Goal: Check status: Check status

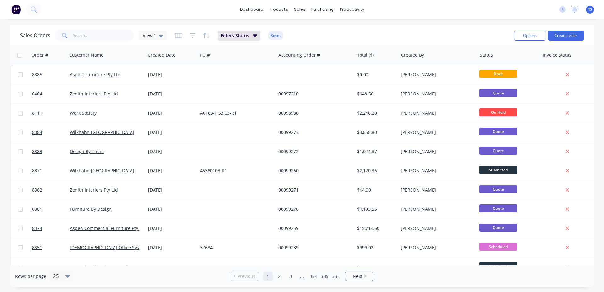
click at [74, 40] on input "text" at bounding box center [103, 35] width 61 height 13
paste input "45379979"
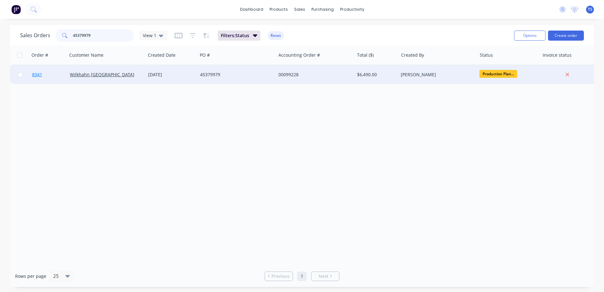
type input "45379979"
click at [54, 77] on link "8341" at bounding box center [51, 74] width 38 height 19
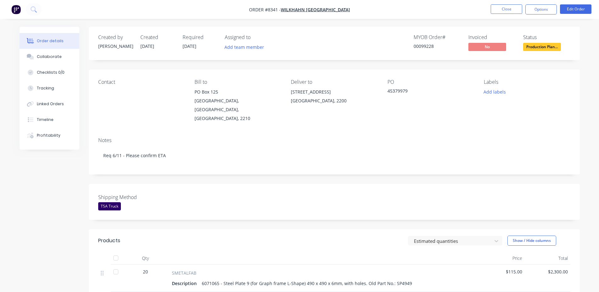
click at [423, 47] on div "00099228" at bounding box center [437, 46] width 47 height 7
copy div "00099228"
click at [431, 46] on div "00099228" at bounding box center [437, 46] width 47 height 7
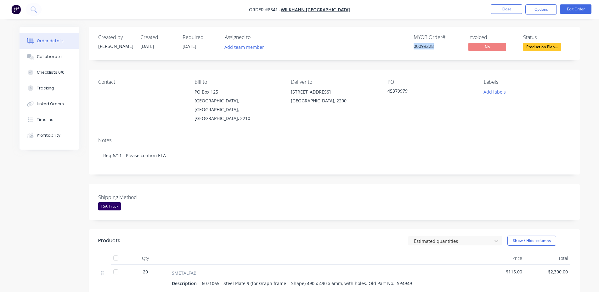
copy div "00099228"
click at [467, 43] on div "MYOB Order # 00099228 Invoiced No Status Production Plan..." at bounding box center [429, 43] width 283 height 18
click at [319, 42] on div "MYOB Order # 00099228 Invoiced No Status Production Plan..." at bounding box center [429, 43] width 283 height 18
click at [513, 5] on button "Close" at bounding box center [506, 8] width 31 height 9
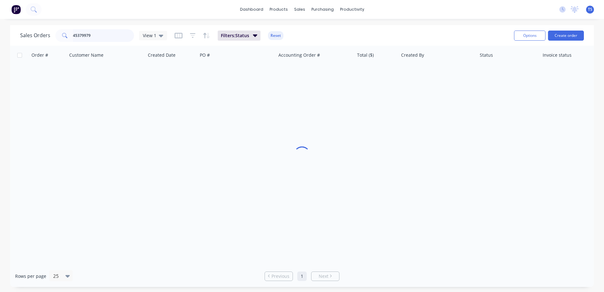
click at [77, 35] on input "45379979" at bounding box center [103, 35] width 61 height 13
click at [108, 32] on input "45379979" at bounding box center [103, 35] width 61 height 13
paste input "112174"
click at [105, 39] on input "112174" at bounding box center [103, 35] width 61 height 13
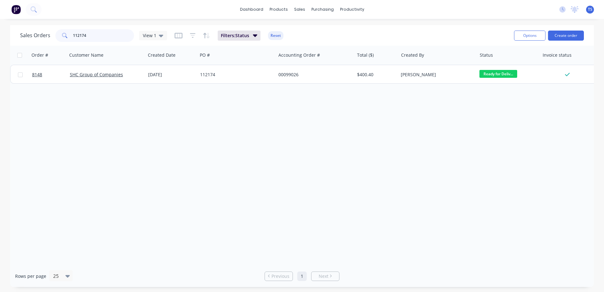
click at [105, 39] on input "112174" at bounding box center [103, 35] width 61 height 13
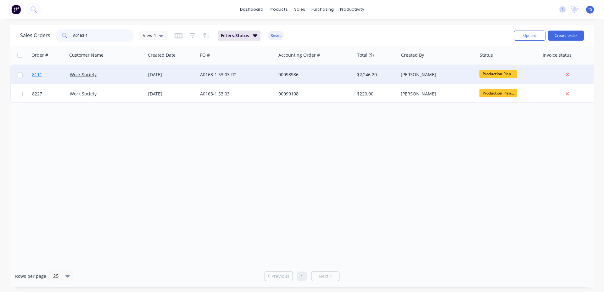
type input "A0163-1"
click at [59, 74] on link "8111" at bounding box center [51, 74] width 38 height 19
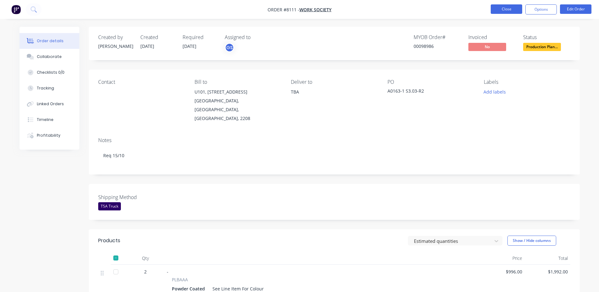
click at [509, 8] on button "Close" at bounding box center [506, 8] width 31 height 9
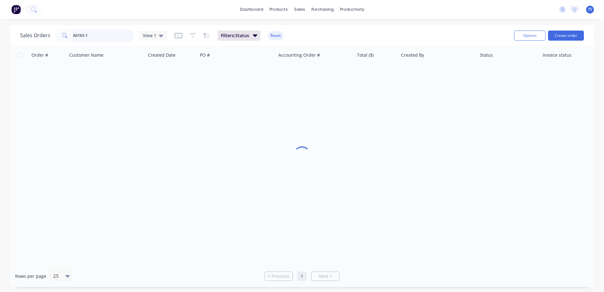
click at [110, 31] on input "A0163-1" at bounding box center [103, 35] width 61 height 13
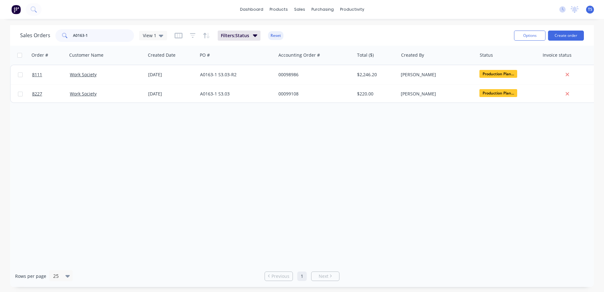
click at [110, 31] on input "A0163-1" at bounding box center [103, 35] width 61 height 13
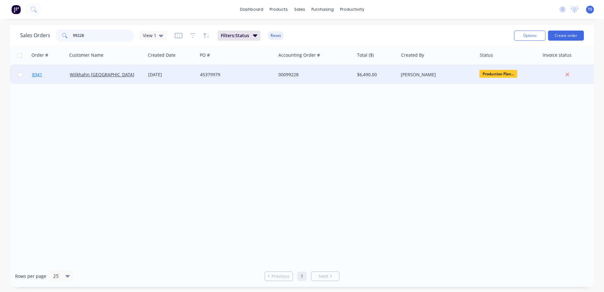
type input "99228"
click at [51, 80] on link "8341" at bounding box center [51, 74] width 38 height 19
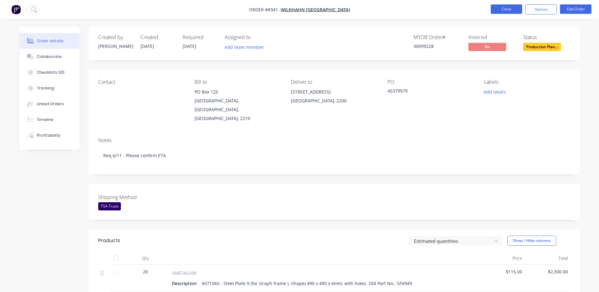
click at [512, 12] on button "Close" at bounding box center [506, 8] width 31 height 9
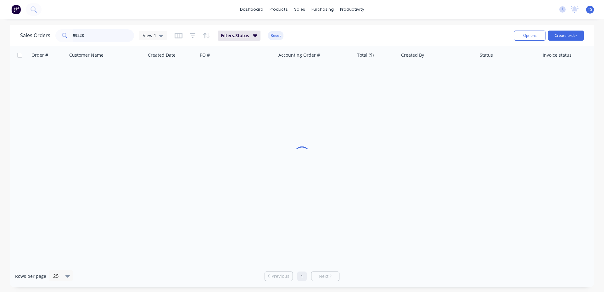
click at [105, 34] on input "99228" at bounding box center [103, 35] width 61 height 13
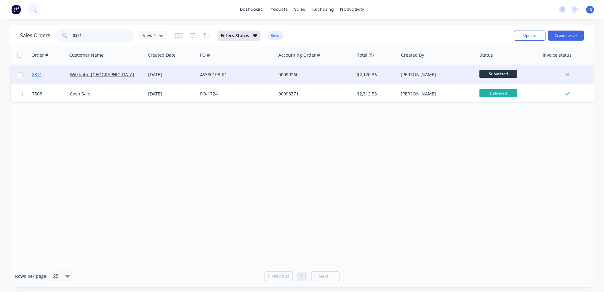
type input "8371"
click at [54, 73] on link "8371" at bounding box center [51, 74] width 38 height 19
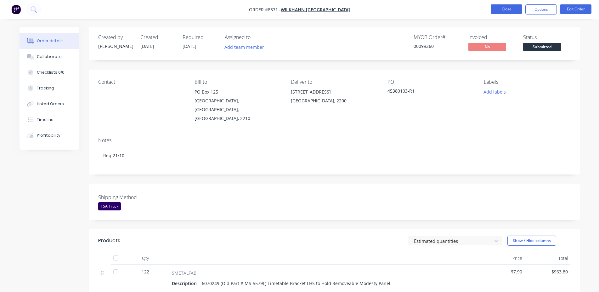
click at [500, 5] on button "Close" at bounding box center [506, 8] width 31 height 9
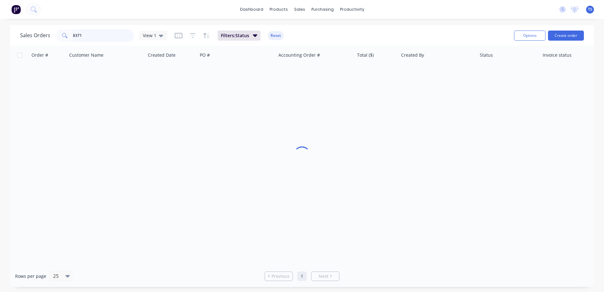
click at [103, 32] on input "8371" at bounding box center [103, 35] width 61 height 13
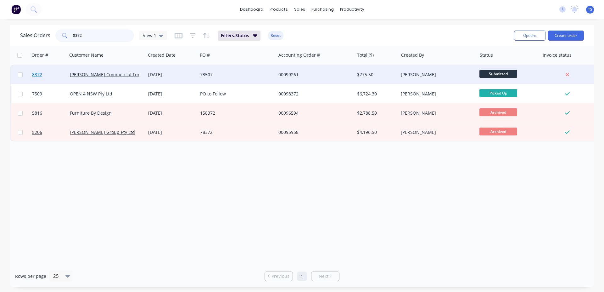
type input "8372"
click at [44, 67] on link "8372" at bounding box center [51, 74] width 38 height 19
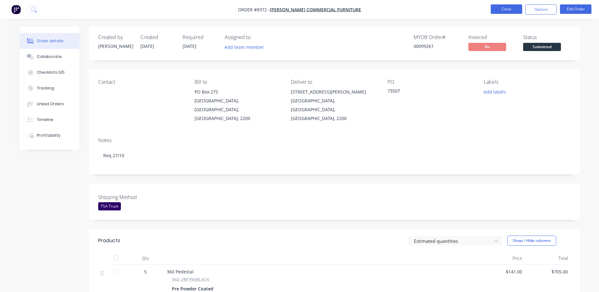
click at [511, 11] on button "Close" at bounding box center [506, 8] width 31 height 9
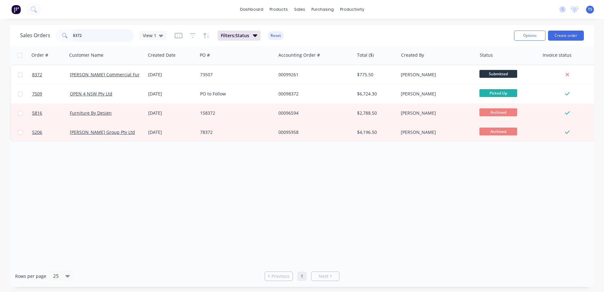
click at [81, 35] on input "8372" at bounding box center [103, 35] width 61 height 13
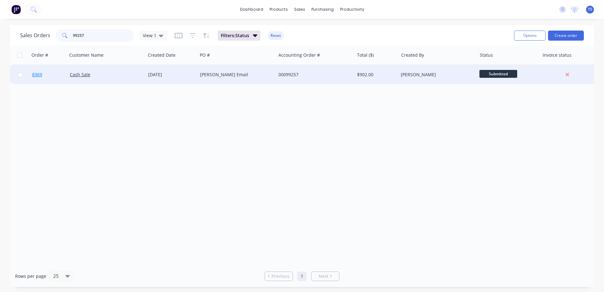
type input "99257"
click at [54, 74] on link "8369" at bounding box center [51, 74] width 38 height 19
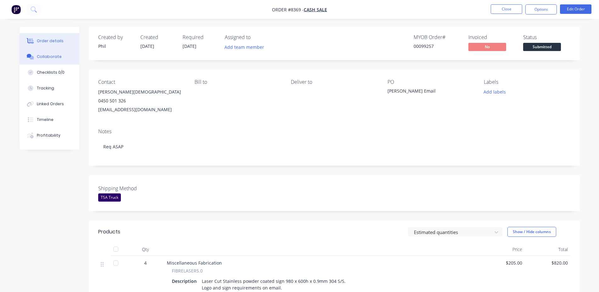
click at [53, 54] on button "Collaborate" at bounding box center [50, 57] width 60 height 16
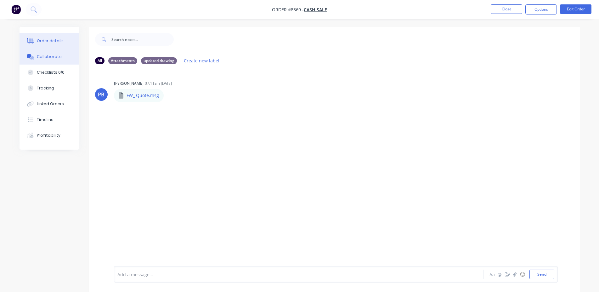
click at [66, 39] on button "Order details" at bounding box center [50, 41] width 60 height 16
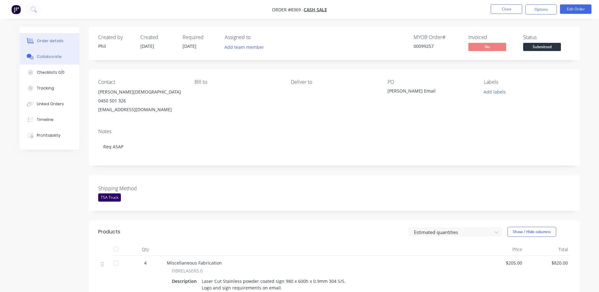
click at [56, 55] on div "Collaborate" at bounding box center [49, 57] width 25 height 6
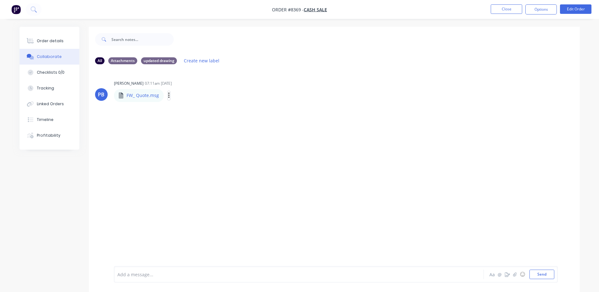
click at [168, 97] on icon "button" at bounding box center [169, 95] width 2 height 7
click at [179, 110] on div "PB [PERSON_NAME] 07:11am [DATE] FW_ Quote.msg FW_ Quote.msg Labels Download" at bounding box center [334, 167] width 491 height 197
click at [168, 97] on icon "button" at bounding box center [169, 95] width 2 height 7
click at [190, 111] on button "Download" at bounding box center [210, 112] width 71 height 14
click at [44, 42] on div "Order details" at bounding box center [50, 41] width 27 height 6
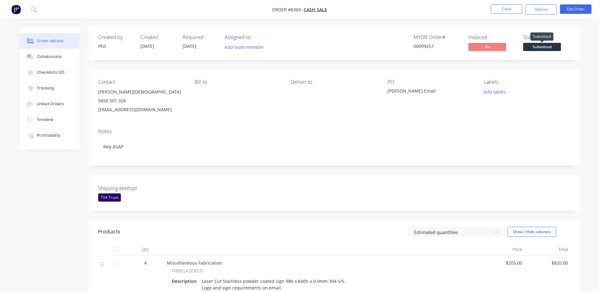
click at [550, 46] on span "Submitted" at bounding box center [542, 47] width 38 height 8
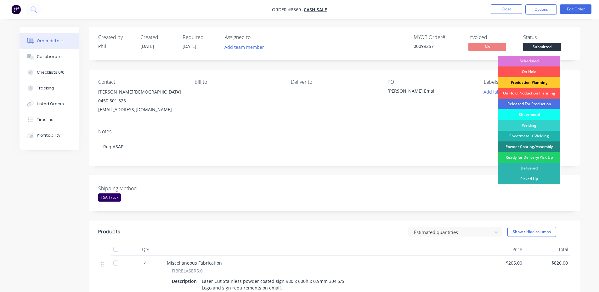
click at [536, 82] on div "Production Planning" at bounding box center [529, 82] width 62 height 11
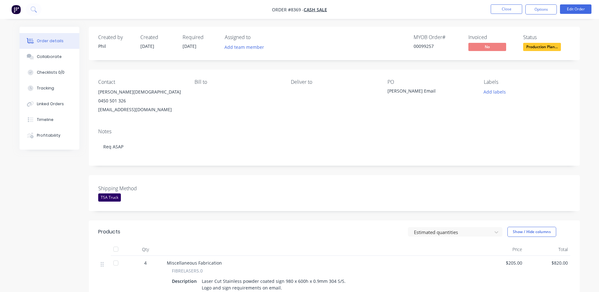
click at [428, 46] on div "00099257" at bounding box center [437, 46] width 47 height 7
copy div "00099257"
